Goal: Task Accomplishment & Management: Manage account settings

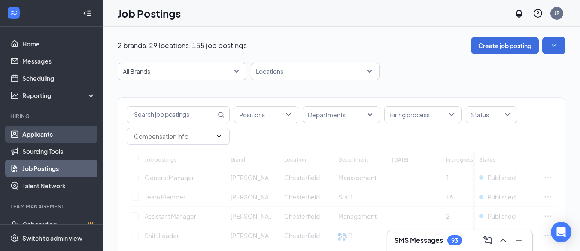
click at [45, 132] on link "Applicants" at bounding box center [58, 133] width 73 height 17
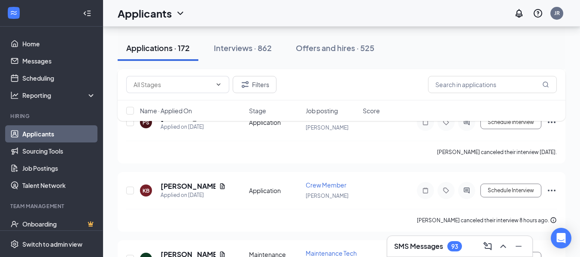
scroll to position [2017, 0]
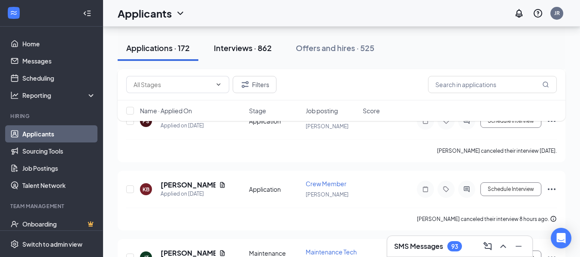
click at [239, 50] on div "Interviews · 862" at bounding box center [243, 47] width 58 height 11
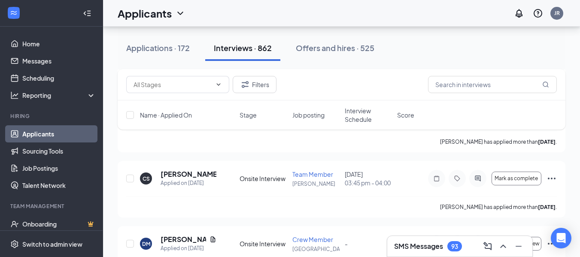
scroll to position [3618, 0]
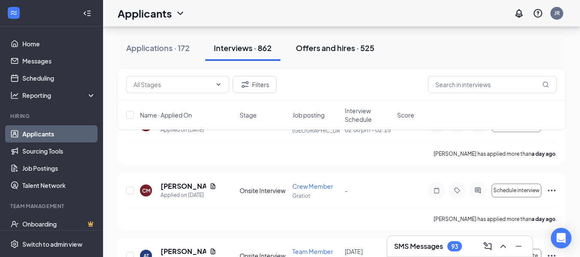
click at [336, 45] on div "Offers and hires · 525" at bounding box center [335, 47] width 79 height 11
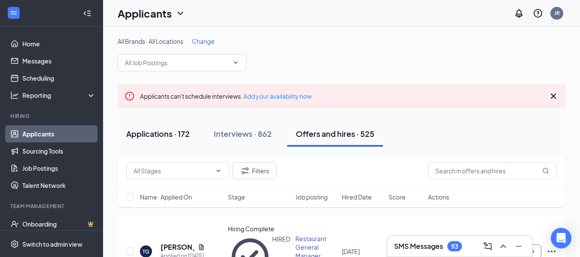
click at [153, 136] on div "Applications · 172" at bounding box center [158, 133] width 64 height 11
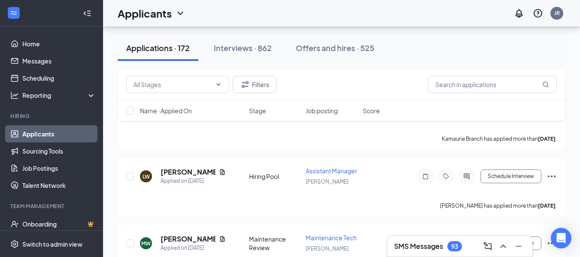
scroll to position [300, 0]
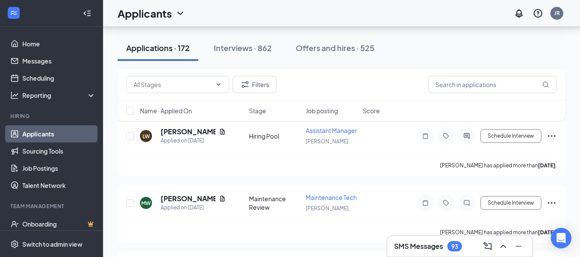
click at [67, 131] on link "Applicants" at bounding box center [58, 133] width 73 height 17
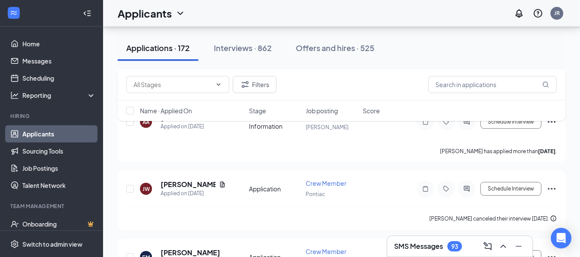
scroll to position [429, 0]
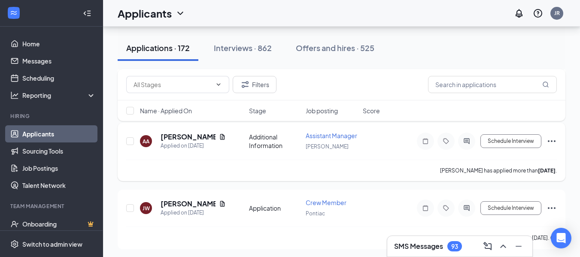
click at [552, 146] on icon "Ellipses" at bounding box center [551, 141] width 10 height 10
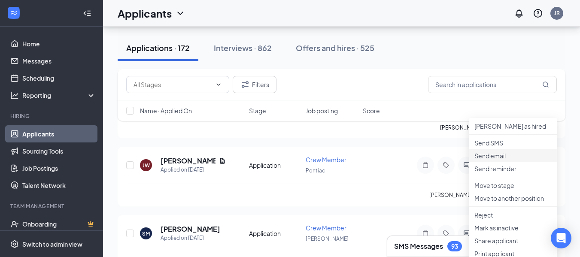
scroll to position [515, 0]
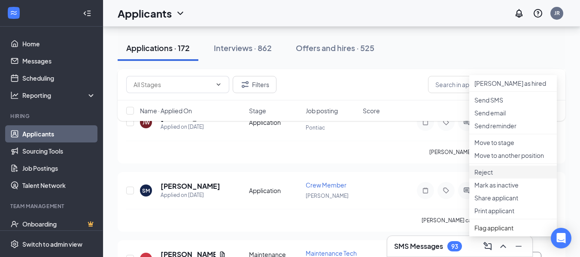
click at [485, 176] on p "Reject" at bounding box center [512, 172] width 77 height 9
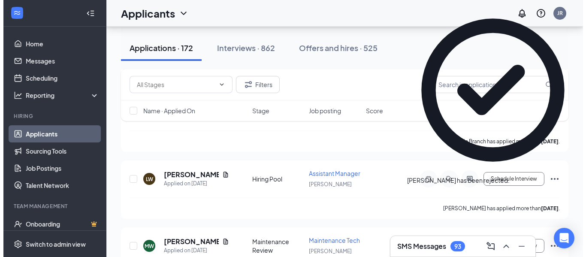
scroll to position [0, 0]
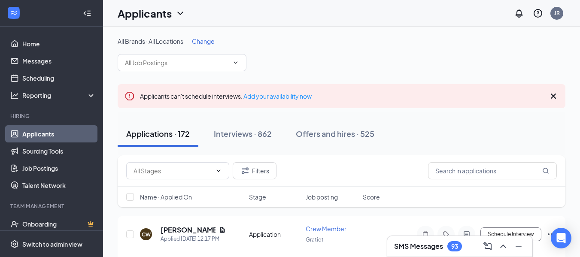
click at [82, 132] on link "Applicants" at bounding box center [58, 133] width 73 height 17
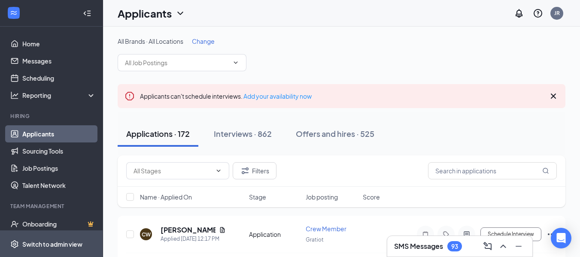
click at [66, 242] on div "Switch to admin view" at bounding box center [52, 244] width 60 height 9
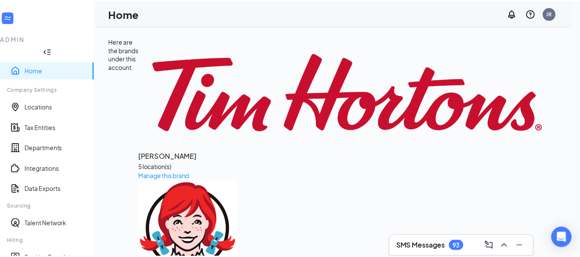
scroll to position [156, 0]
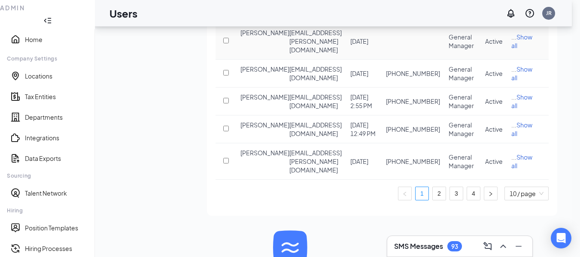
scroll to position [221, 0]
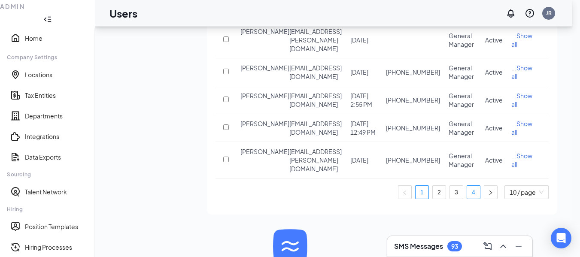
click at [480, 199] on link "4" at bounding box center [473, 192] width 13 height 13
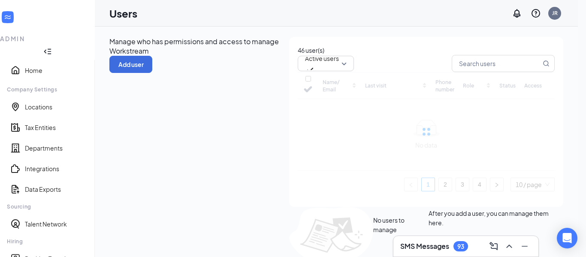
checkbox input "false"
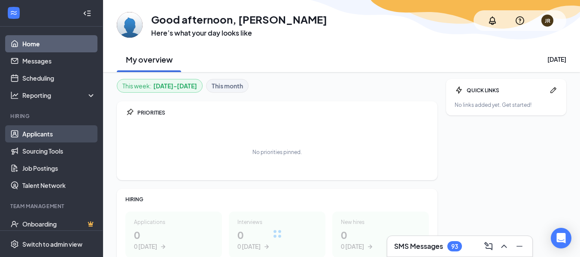
click at [56, 135] on link "Applicants" at bounding box center [58, 133] width 73 height 17
